Goal: Check status: Check status

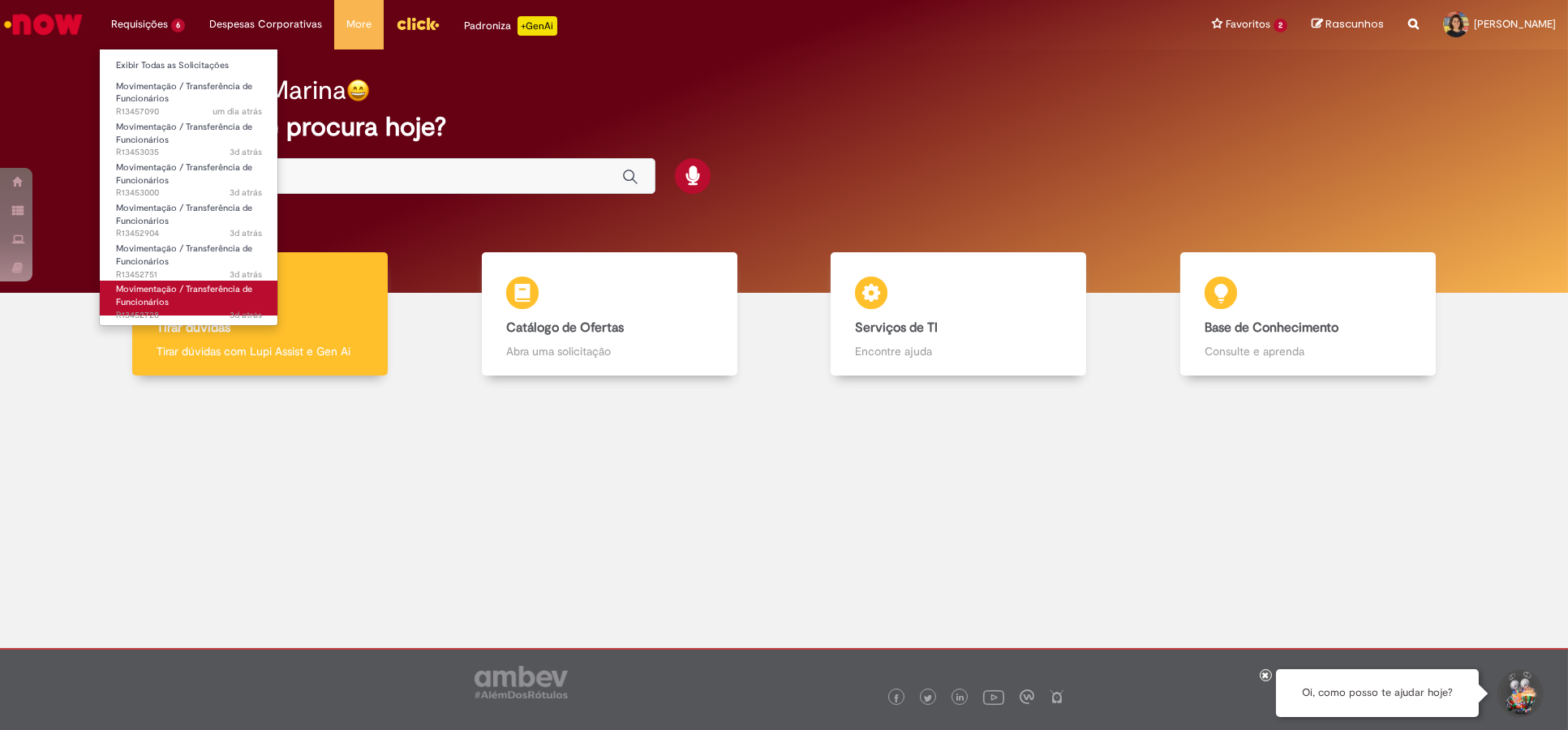
click at [170, 313] on span "3d atrás 3 dias atrás R13452728" at bounding box center [189, 315] width 146 height 13
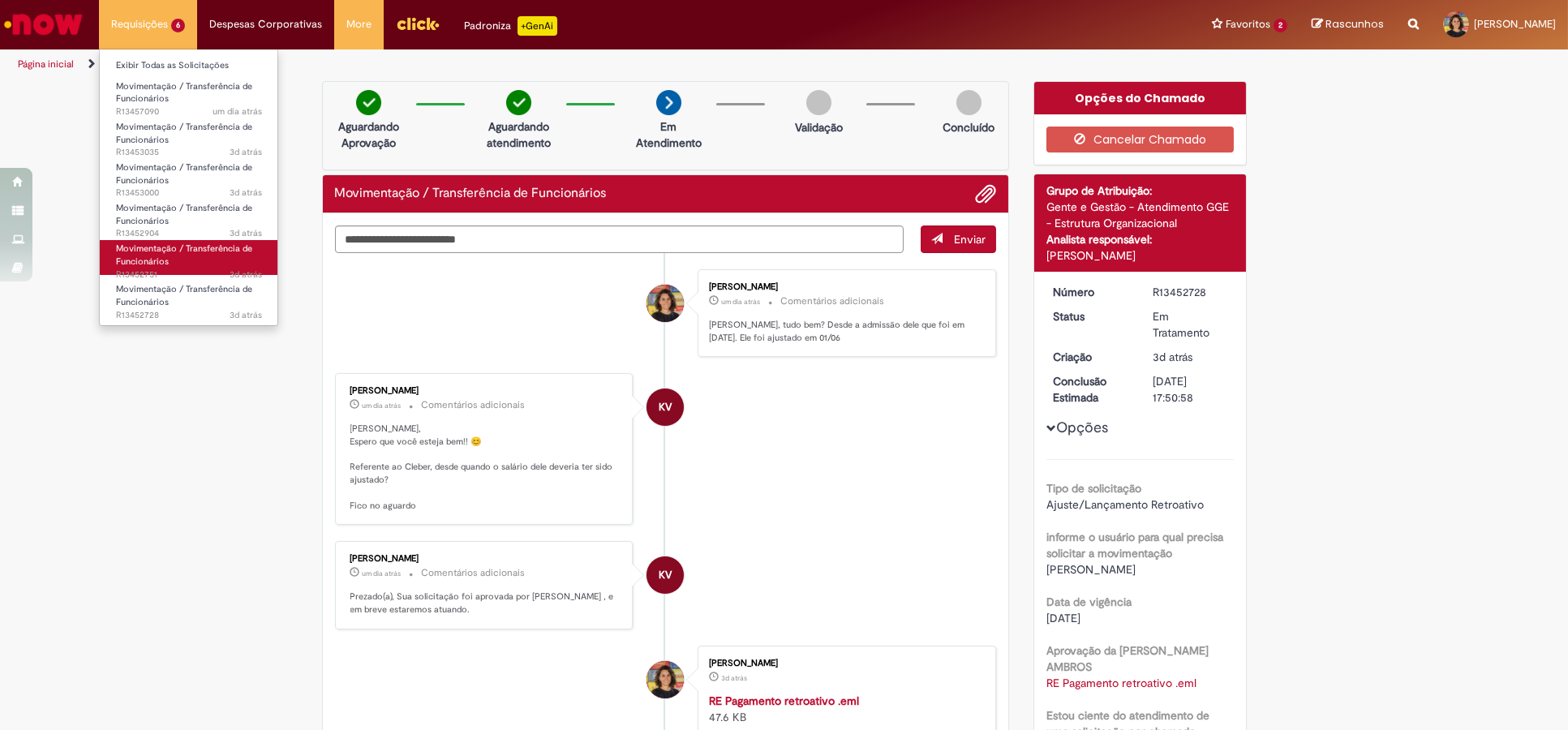
click at [232, 256] on link "Movimentação / Transferência de Funcionários 3d atrás 3 dias atrás R13452751" at bounding box center [189, 257] width 179 height 35
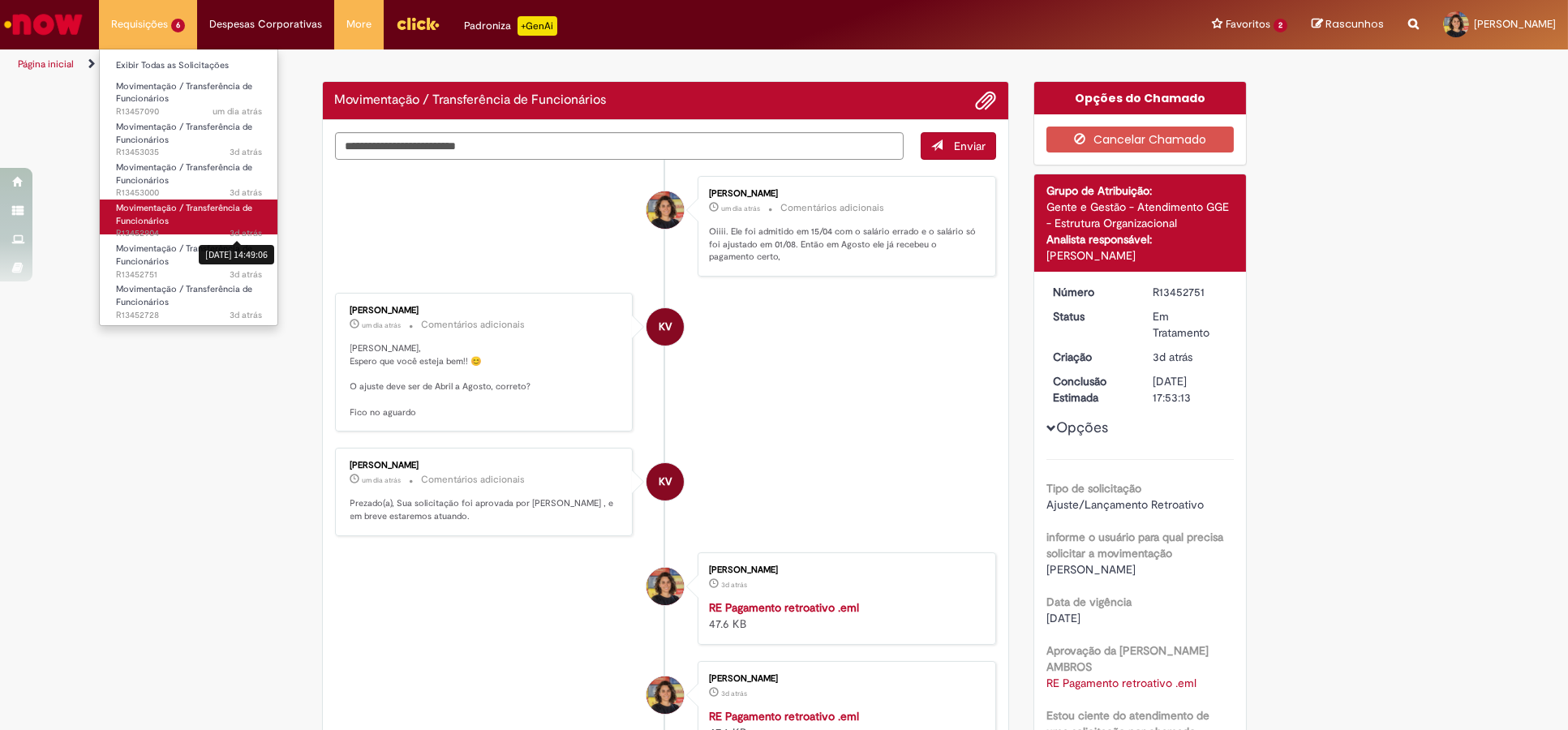
click at [249, 203] on span "Movimentação / Transferência de Funcionários" at bounding box center [185, 214] width 137 height 25
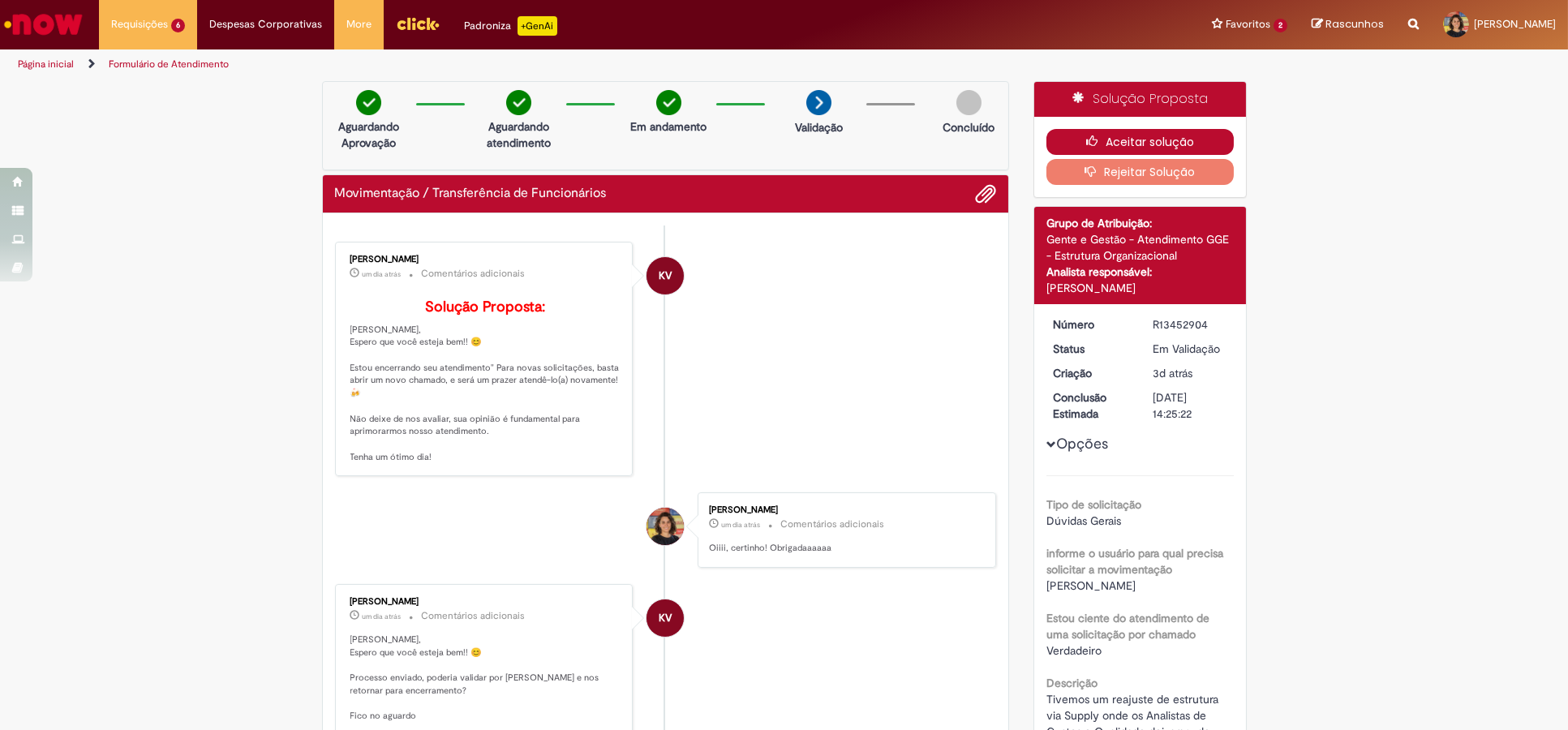
click at [1139, 135] on button "Aceitar solução" at bounding box center [1140, 142] width 187 height 26
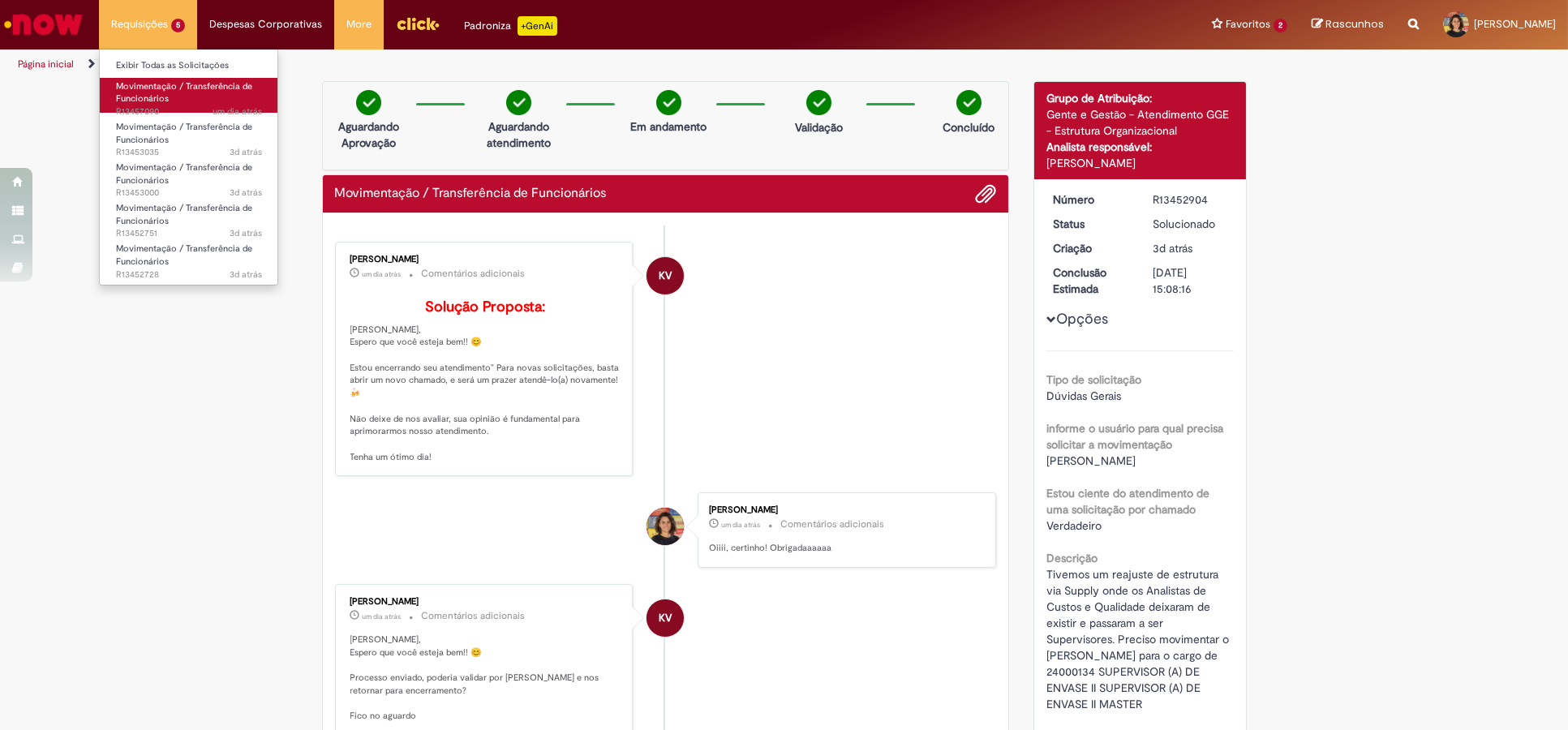
click at [197, 83] on span "Movimentação / Transferência de Funcionários" at bounding box center [185, 93] width 137 height 25
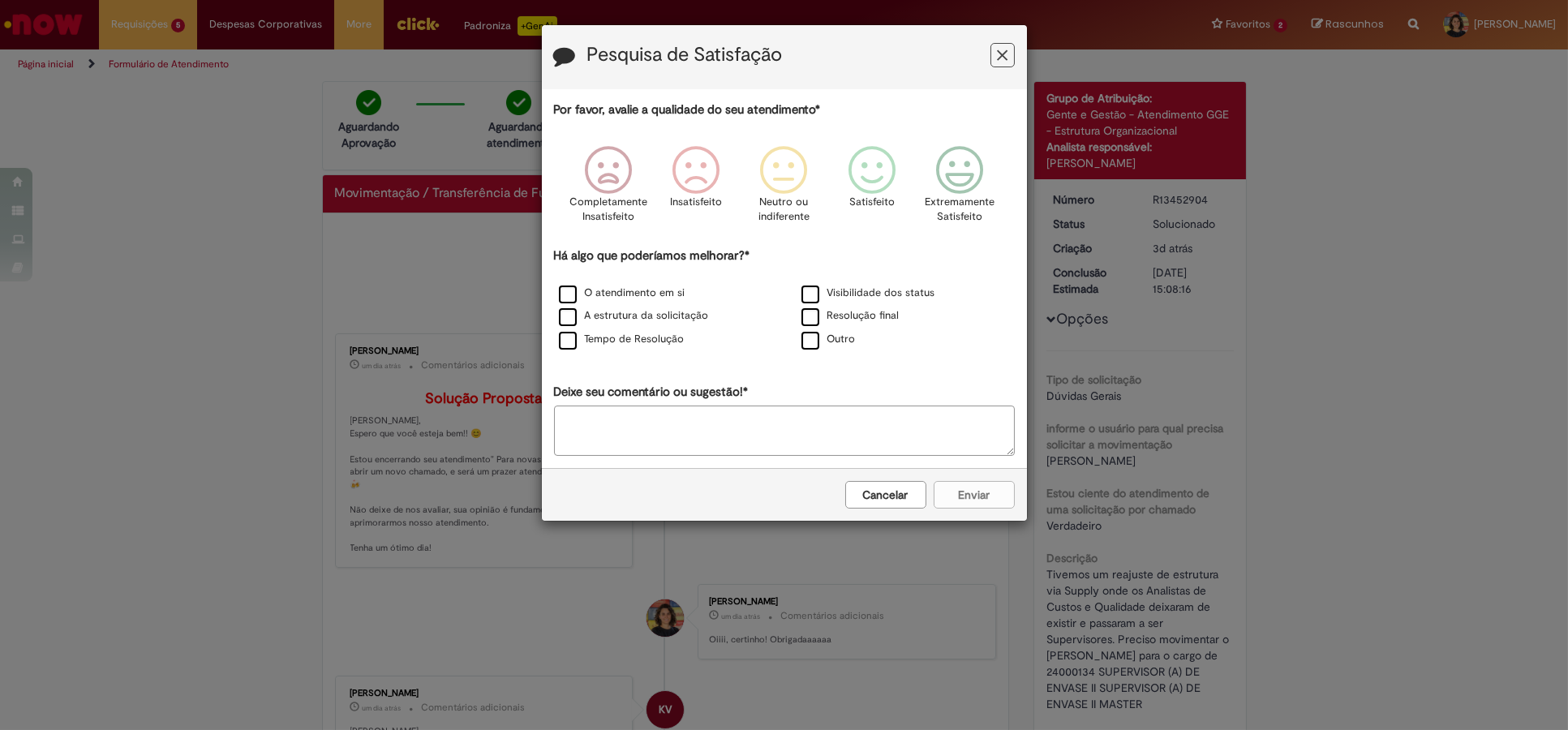
click at [1005, 55] on icon "Feedback" at bounding box center [1002, 56] width 11 height 17
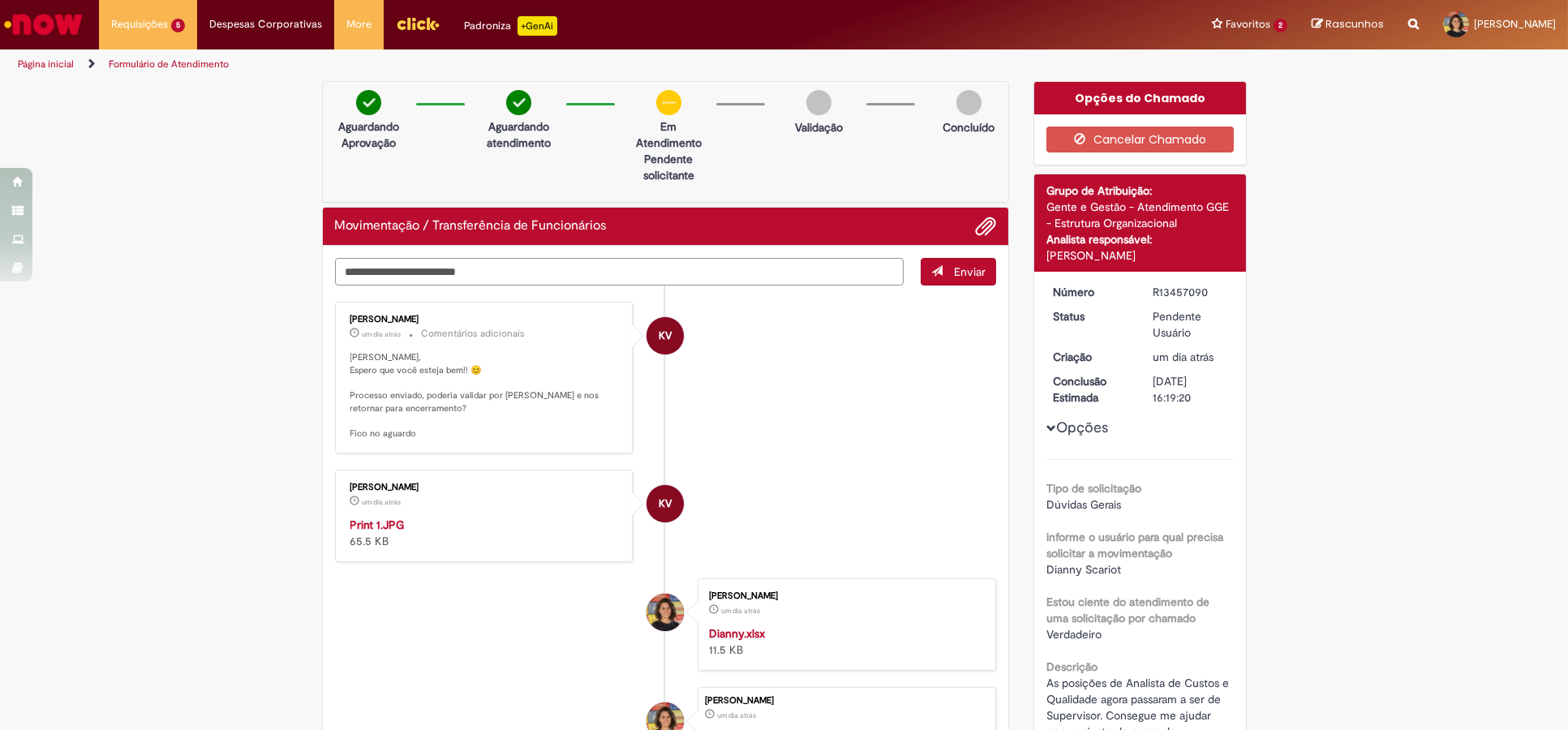
click at [733, 266] on textarea "Digite sua mensagem aqui..." at bounding box center [619, 272] width 569 height 28
type textarea "*"
type textarea "**********"
click at [961, 273] on span "Enviar" at bounding box center [970, 271] width 32 height 14
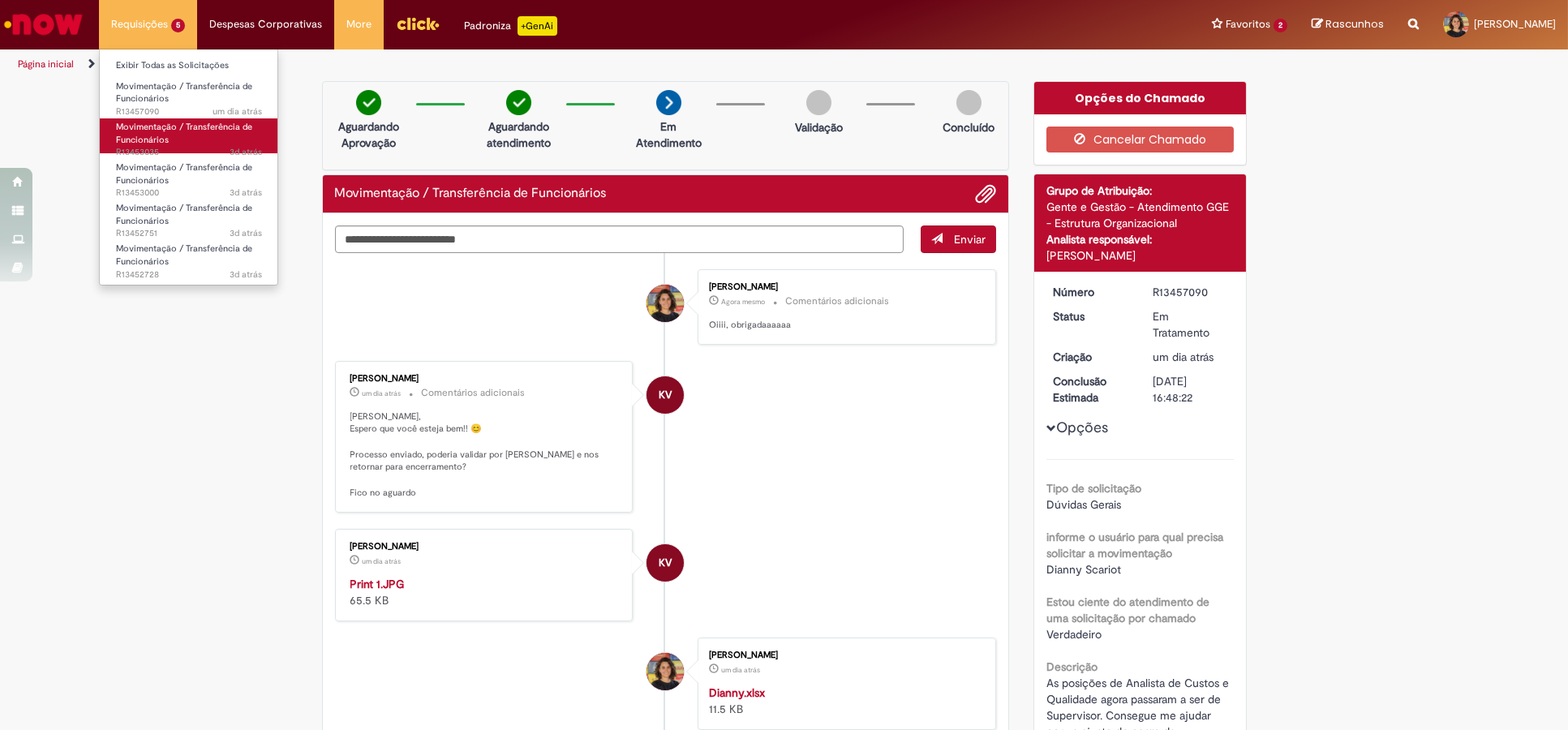
click at [222, 131] on span "Movimentação / Transferência de Funcionários" at bounding box center [185, 133] width 137 height 25
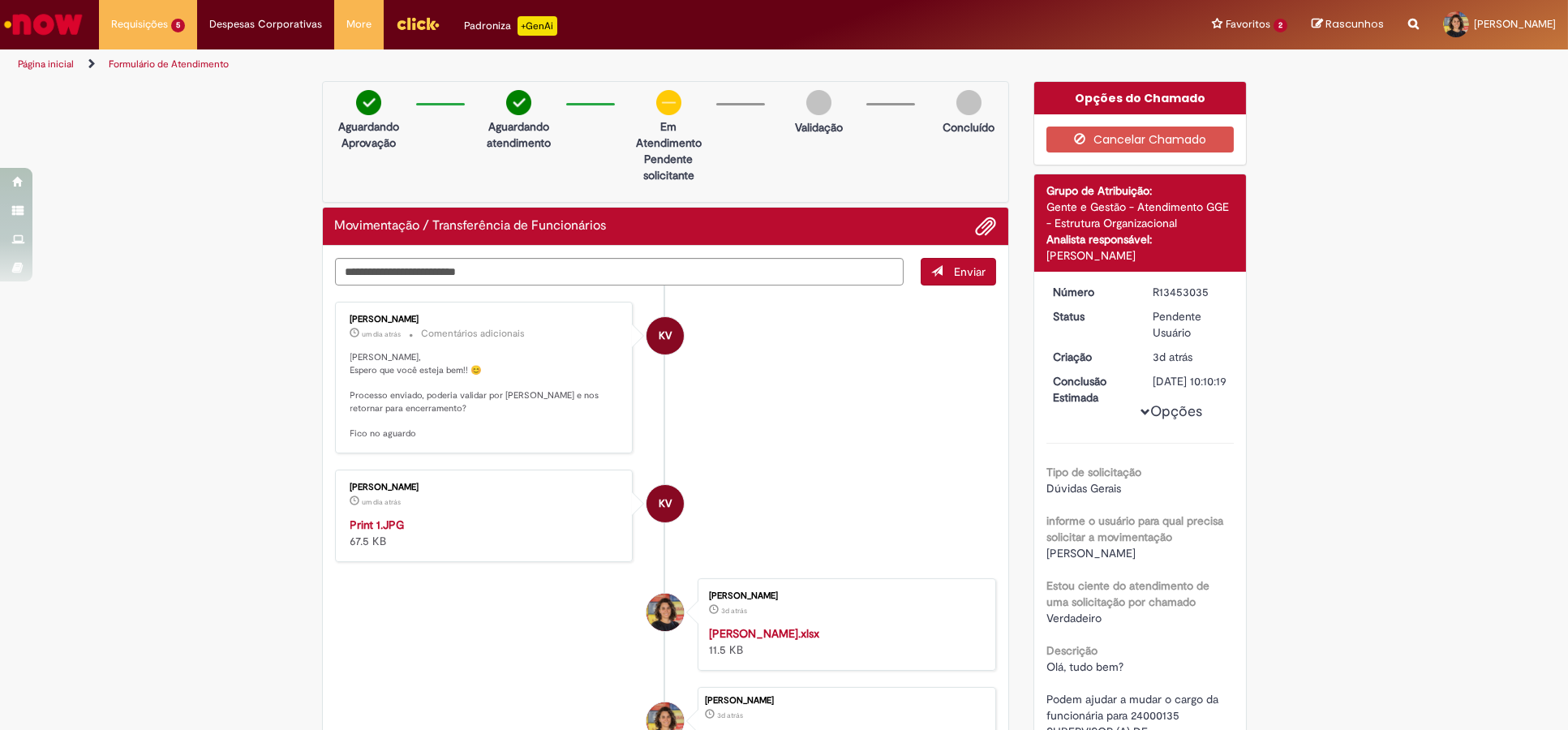
click at [780, 385] on li "KV [PERSON_NAME] um dia atrás um dia atrás Comentários adicionais Olá Mari, Esp…" at bounding box center [665, 378] width 662 height 152
